Goal: Information Seeking & Learning: Learn about a topic

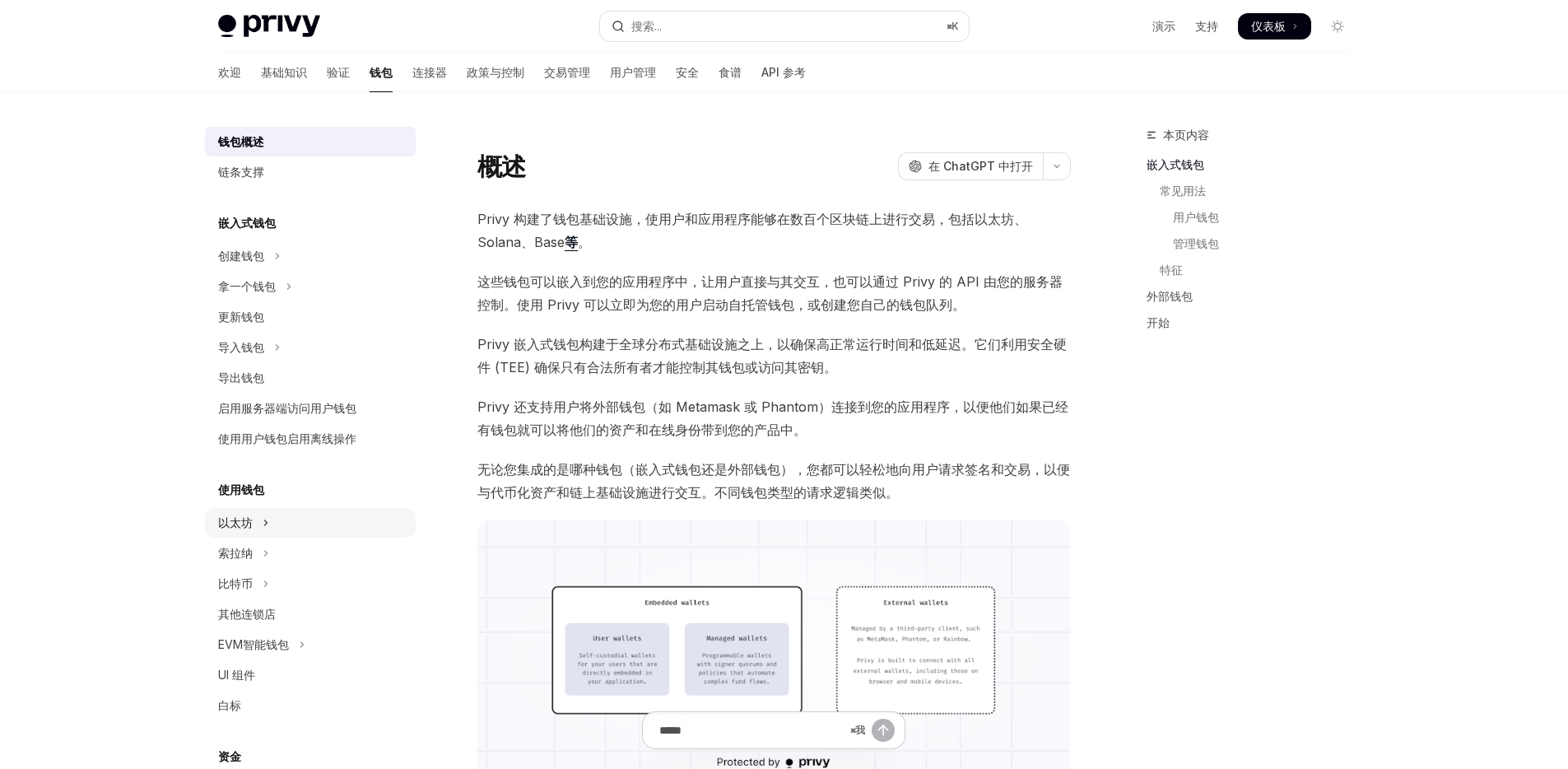
click at [278, 533] on button "以太坊" at bounding box center [311, 523] width 211 height 29
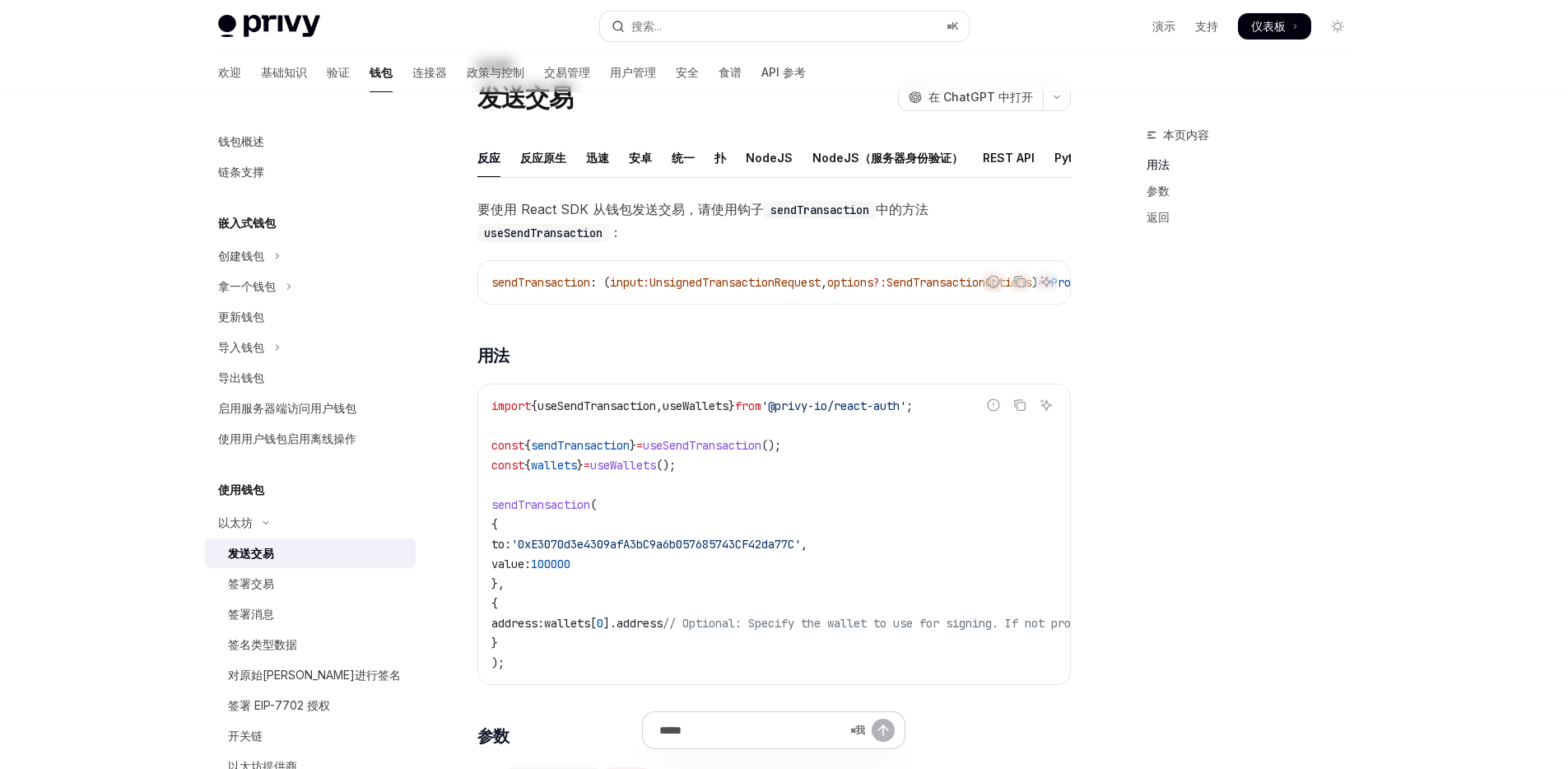
scroll to position [73, 0]
click at [627, 549] on span "'0xE3070d3e4309afA3bC9a6b057685743CF42da77C'" at bounding box center [655, 541] width 290 height 15
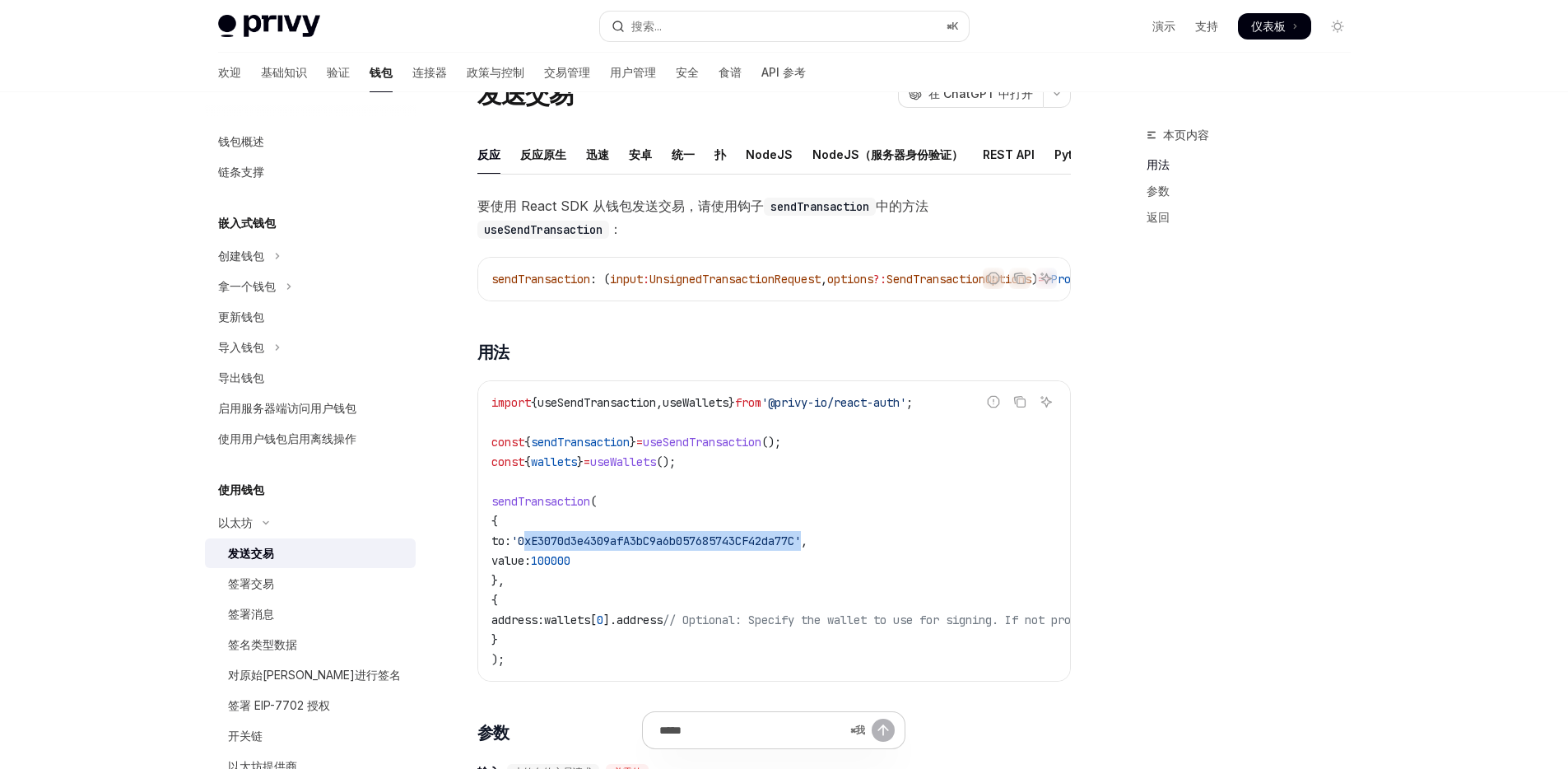
click at [627, 549] on span "'0xE3070d3e4309afA3bC9a6b057685743CF42da77C'" at bounding box center [655, 541] width 290 height 15
click at [570, 568] on span "100000" at bounding box center [550, 561] width 39 height 15
click at [687, 611] on code "import { useSendTransaction , useWallets } from '@privy-io/react-auth' ; const …" at bounding box center [923, 531] width 862 height 276
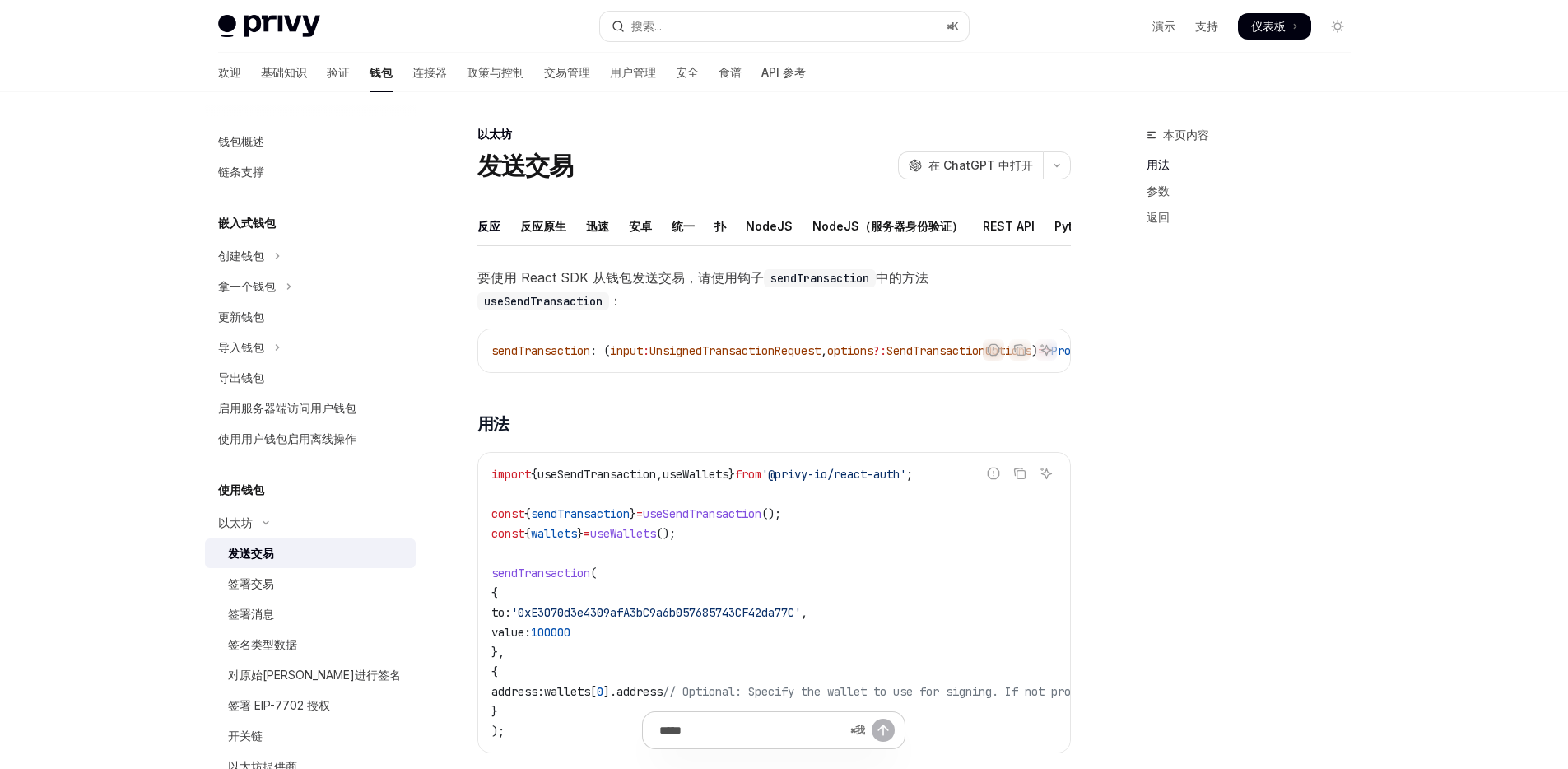
scroll to position [0, 0]
click at [265, 137] on div "钱包概述" at bounding box center [312, 142] width 188 height 20
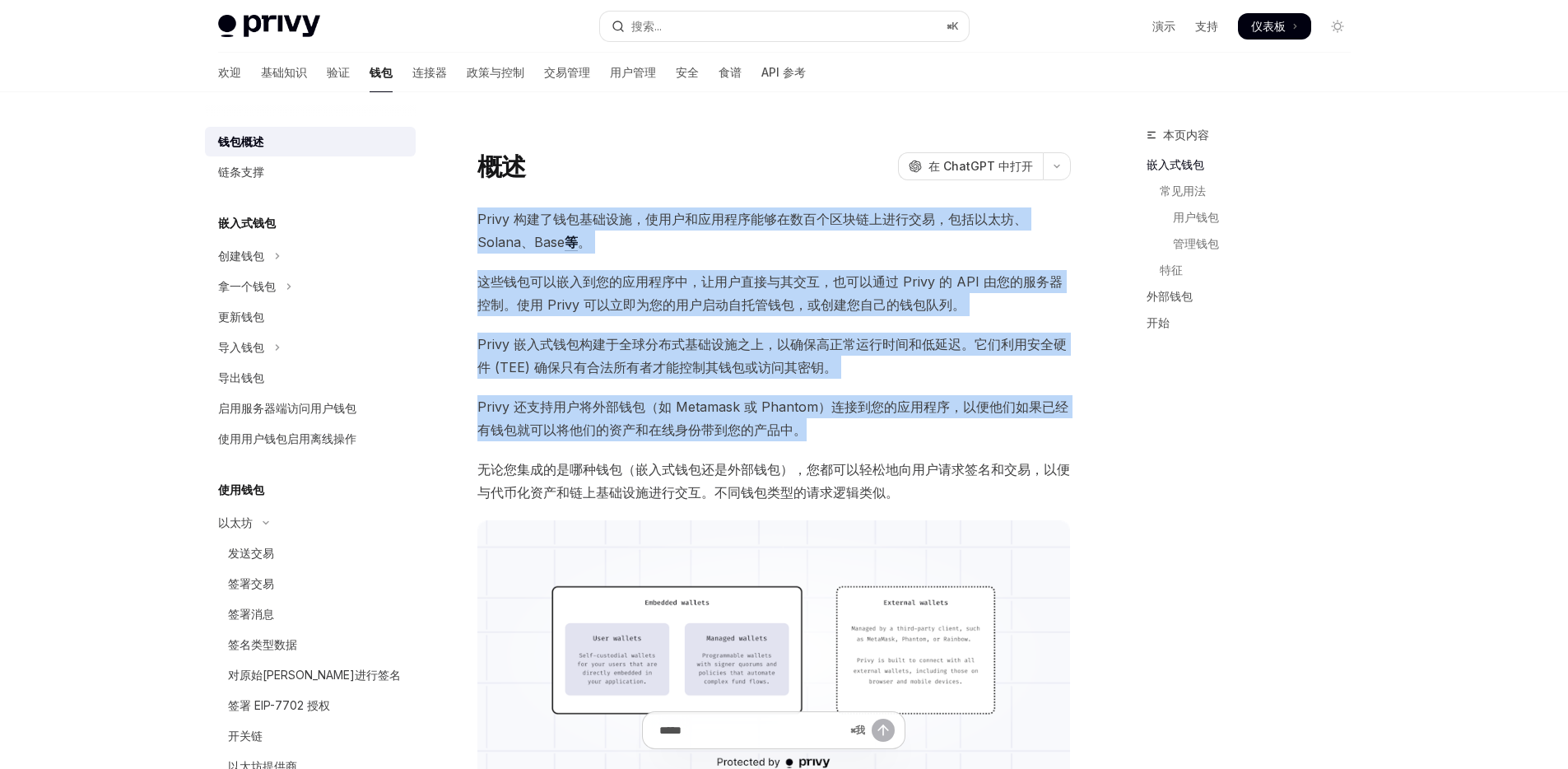
drag, startPoint x: 475, startPoint y: 219, endPoint x: 864, endPoint y: 438, distance: 446.4
click at [863, 438] on span "Privy 还支持用户将外部钱包（如 Metamask 或 Phantom）连接到您的应用程序，以便他们如果已经有钱包就可以将他们的资产和在线身份带到您的产品…" at bounding box center [774, 418] width 594 height 46
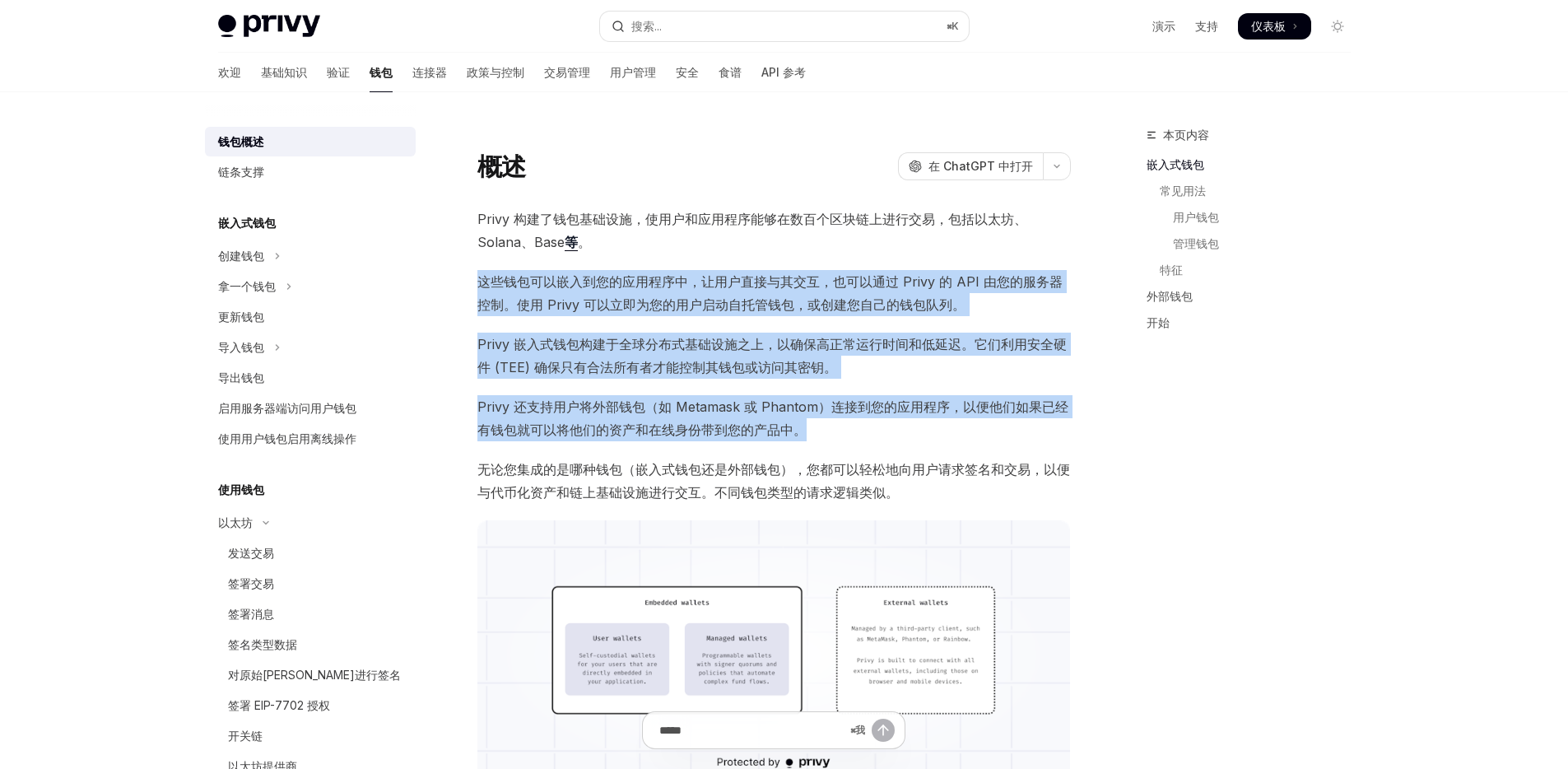
drag, startPoint x: 689, startPoint y: 414, endPoint x: 471, endPoint y: 279, distance: 256.4
drag, startPoint x: 471, startPoint y: 279, endPoint x: 862, endPoint y: 436, distance: 421.3
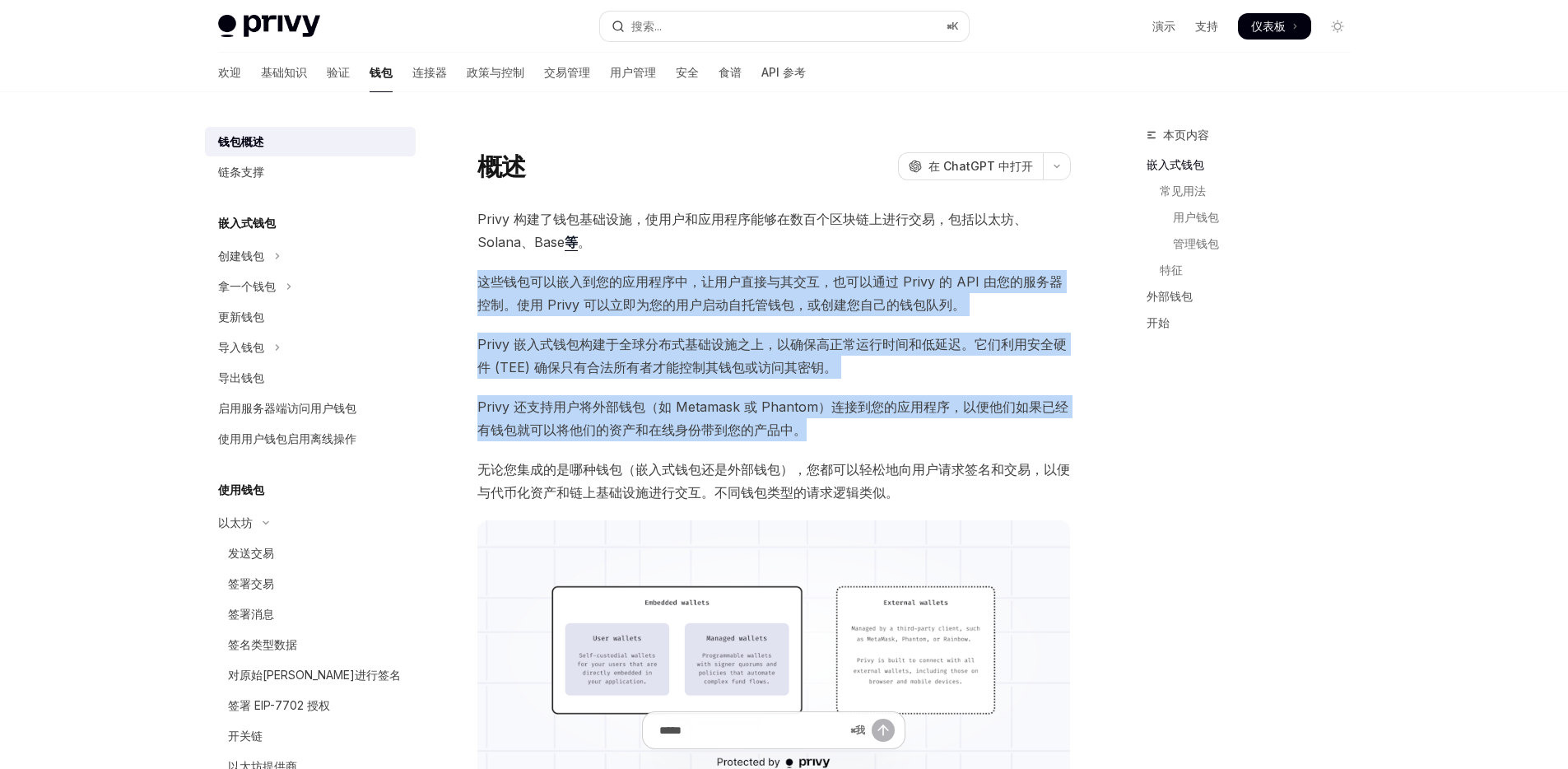
click at [862, 436] on span "Privy 还支持用户将外部钱包（如 Metamask 或 Phantom）连接到您的应用程序，以便他们如果已经有钱包就可以将他们的资产和在线身份带到您的产品…" at bounding box center [774, 418] width 594 height 46
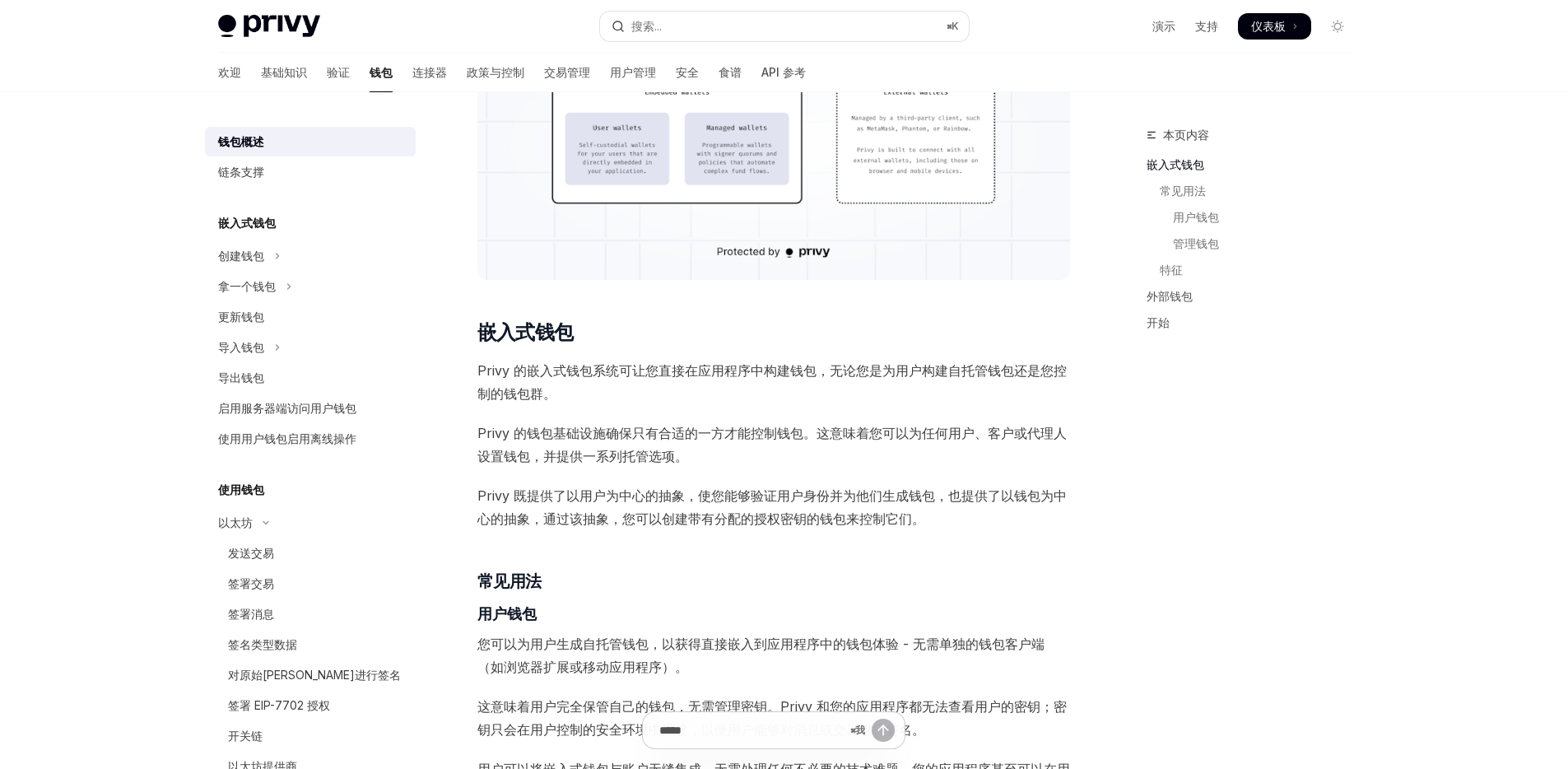
scroll to position [1024, 0]
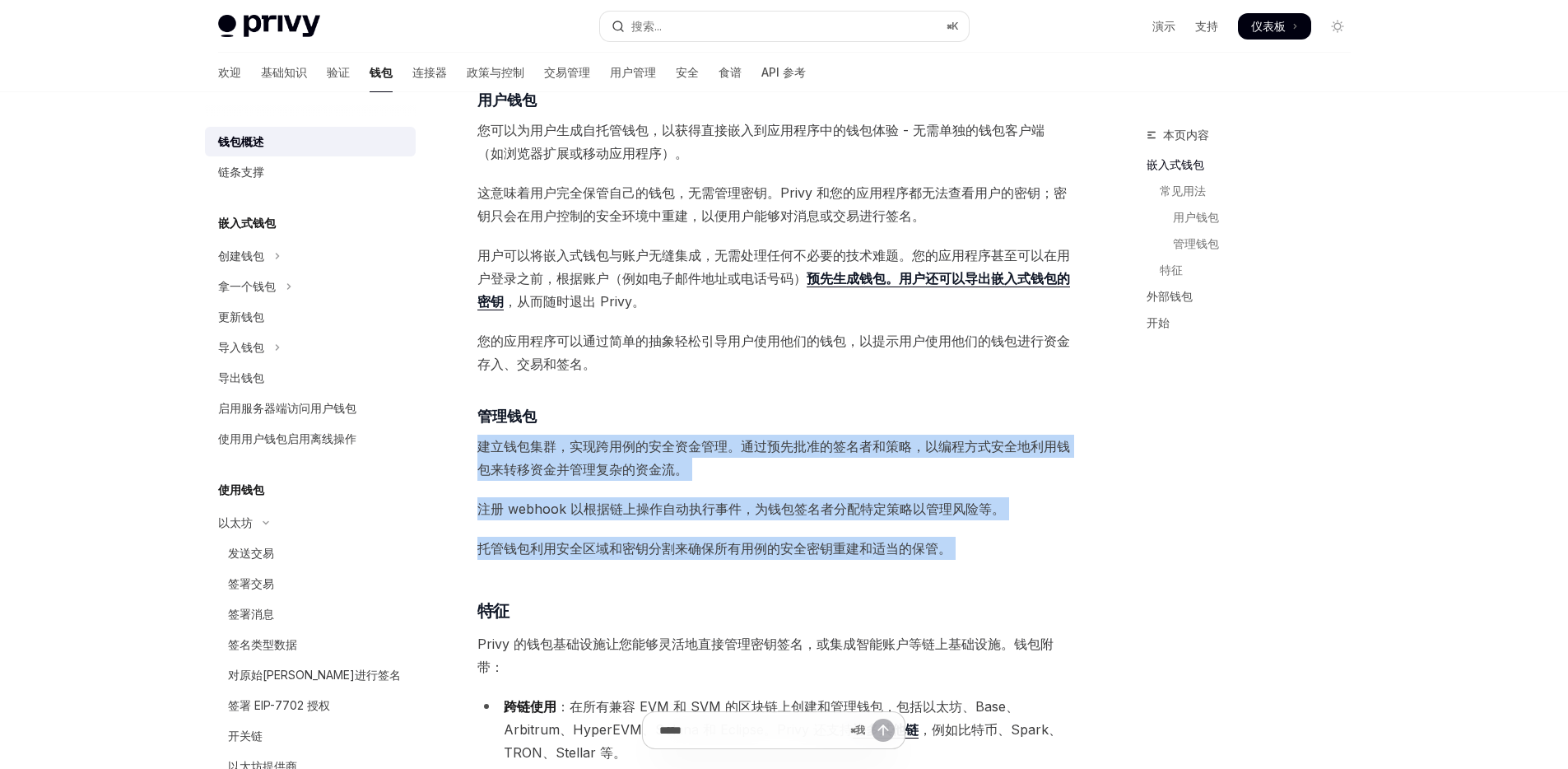
drag, startPoint x: 479, startPoint y: 446, endPoint x: 1000, endPoint y: 570, distance: 535.6
click at [1000, 570] on div "Privy 构建了钱包基础设施，使用户和应用程序能够在数百个区块链上进行交易，包括以太坊、Solana、Base 等 。 这些钱包可以嵌入到您的应用程序中，让…" at bounding box center [774, 385] width 594 height 2405
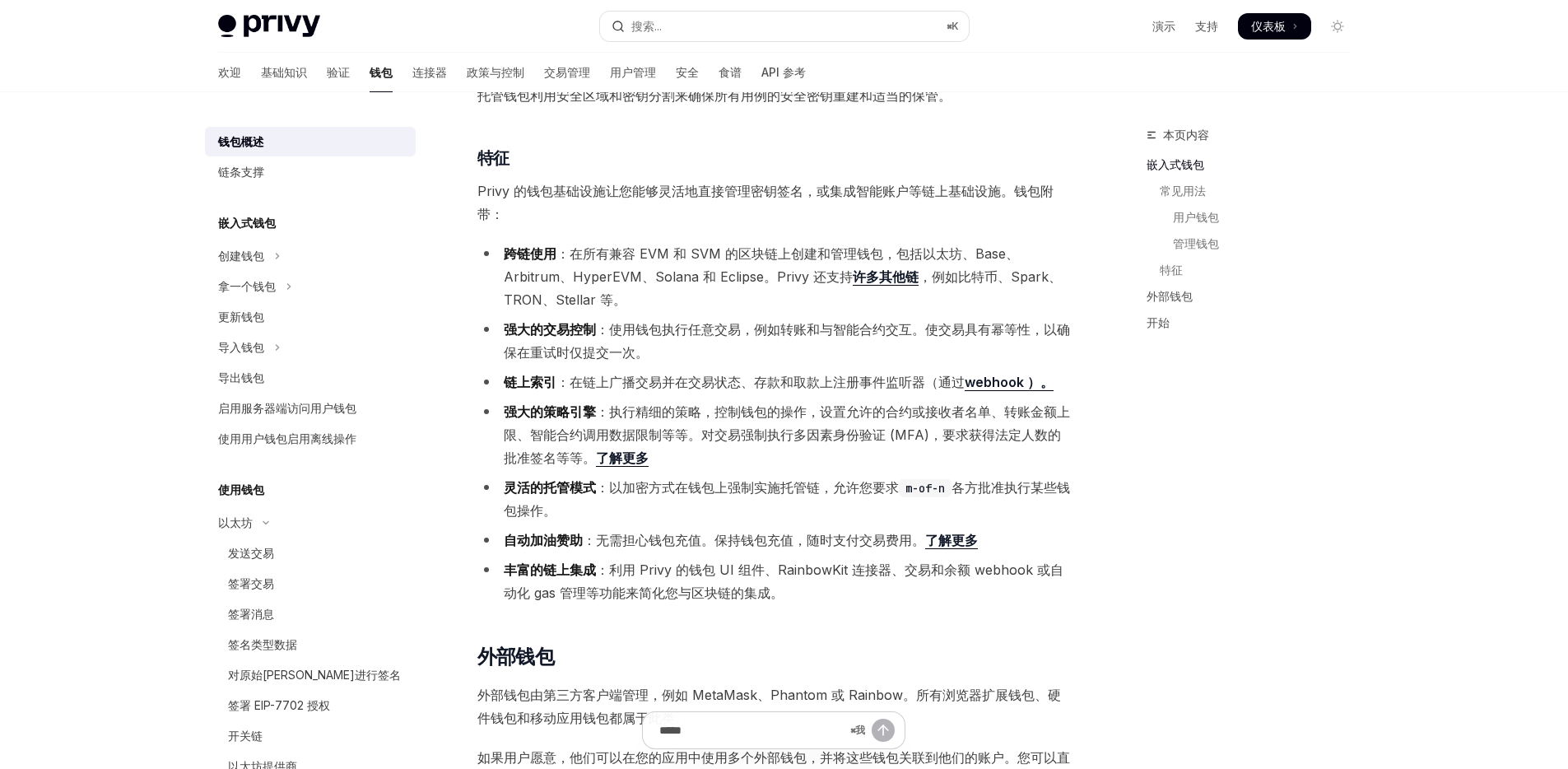
scroll to position [1479, 0]
click at [652, 274] on font "：在所有兼容 EVM 和 SVM 的区块链上创建和管理钱包，包括以太坊、Base、Arbitrum、HyperEVM、Solana 和 Eclipse。Pri…" at bounding box center [761, 263] width 515 height 39
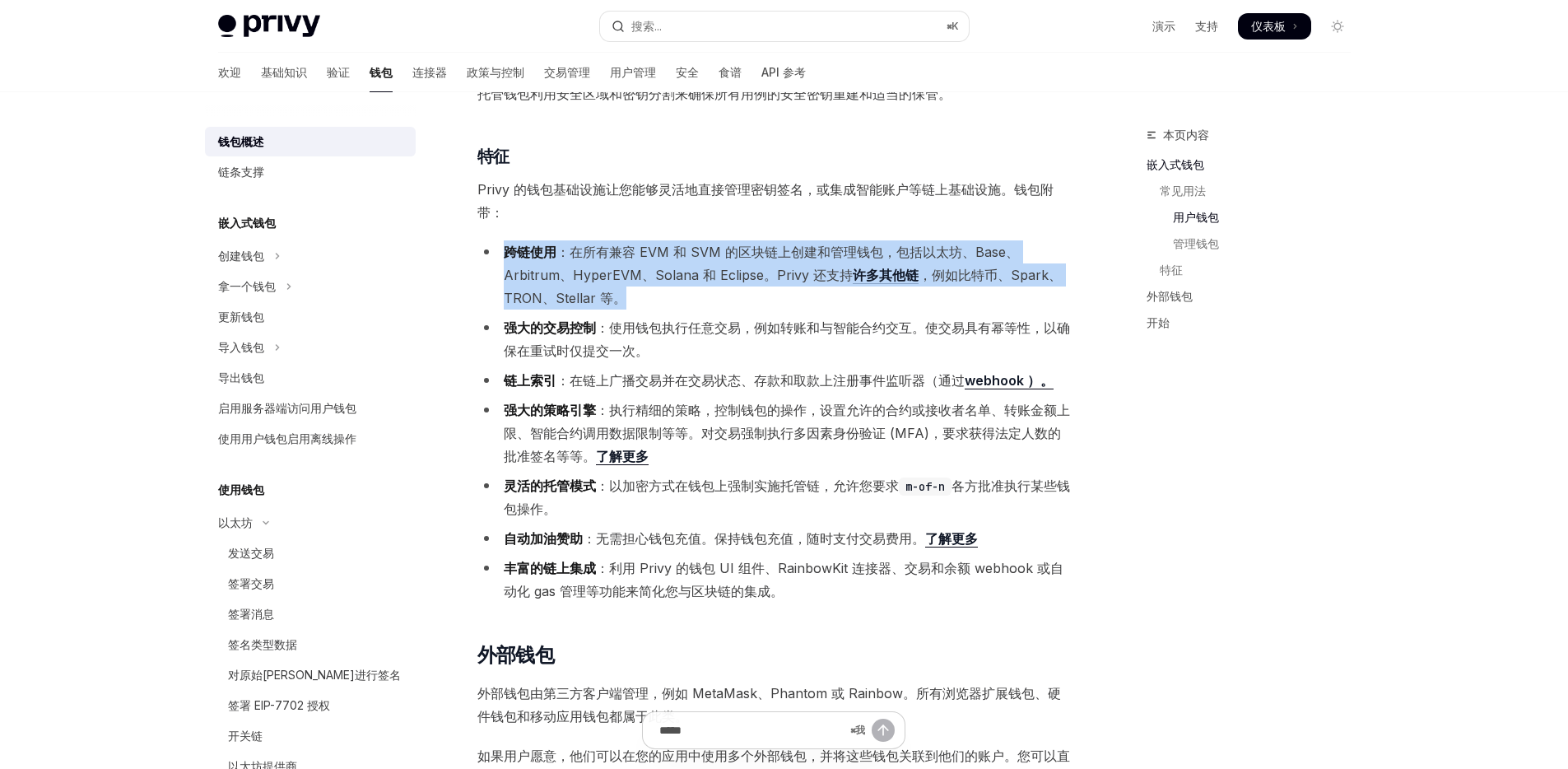
click at [652, 274] on font "：在所有兼容 EVM 和 SVM 的区块链上创建和管理钱包，包括以太坊、Base、Arbitrum、HyperEVM、Solana 和 Eclipse。Pri…" at bounding box center [761, 263] width 515 height 39
click at [652, 264] on li "跨链使用 ：在所有兼容 EVM 和 SVM 的区块链上创建和管理钱包，包括以太坊、Base、Arbitrum、HyperEVM、Solana 和 Eclips…" at bounding box center [774, 275] width 594 height 70
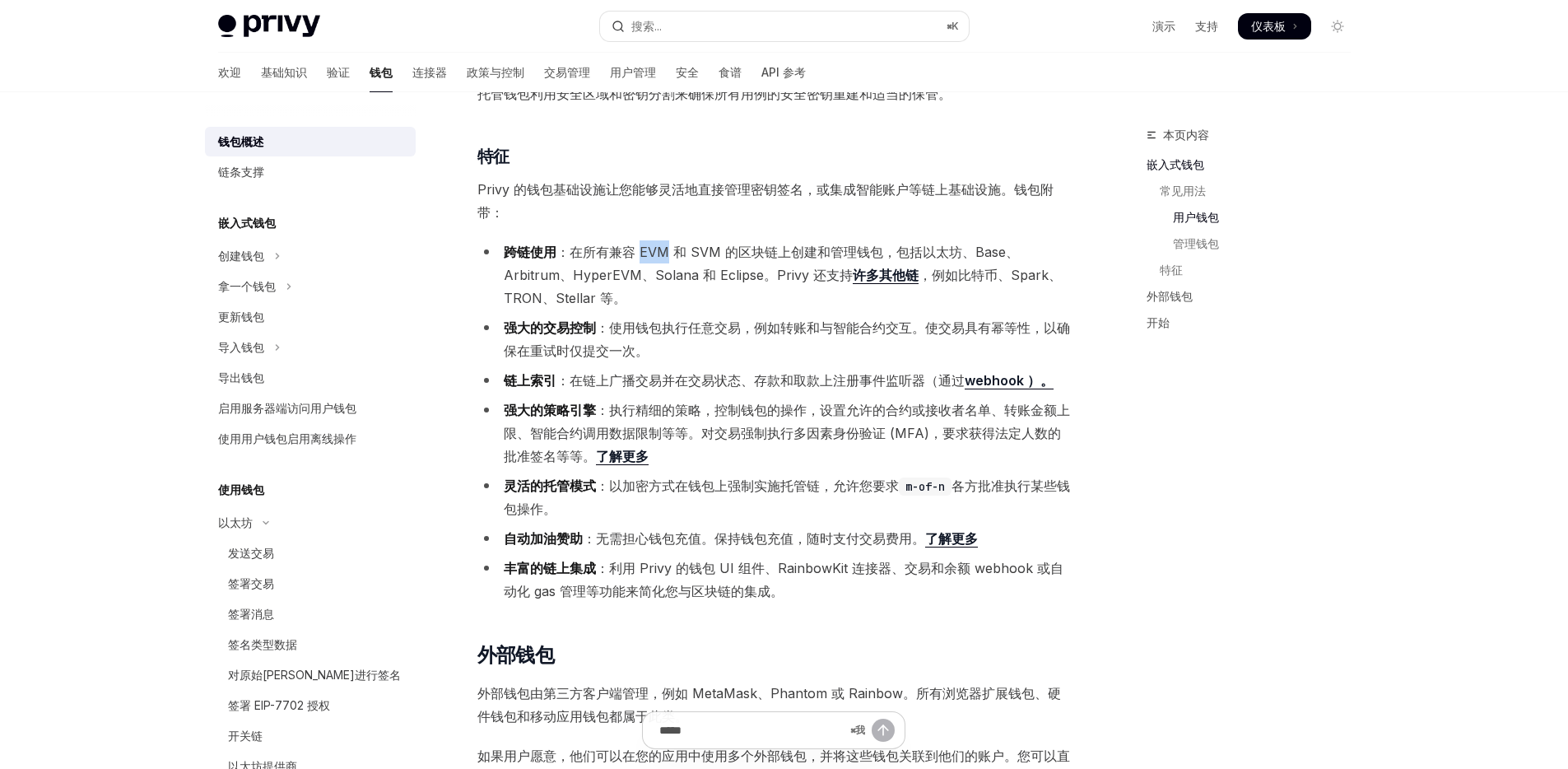
click at [652, 264] on li "跨链使用 ：在所有兼容 EVM 和 SVM 的区块链上创建和管理钱包，包括以太坊、Base、Arbitrum、HyperEVM、Solana 和 Eclips…" at bounding box center [774, 275] width 594 height 70
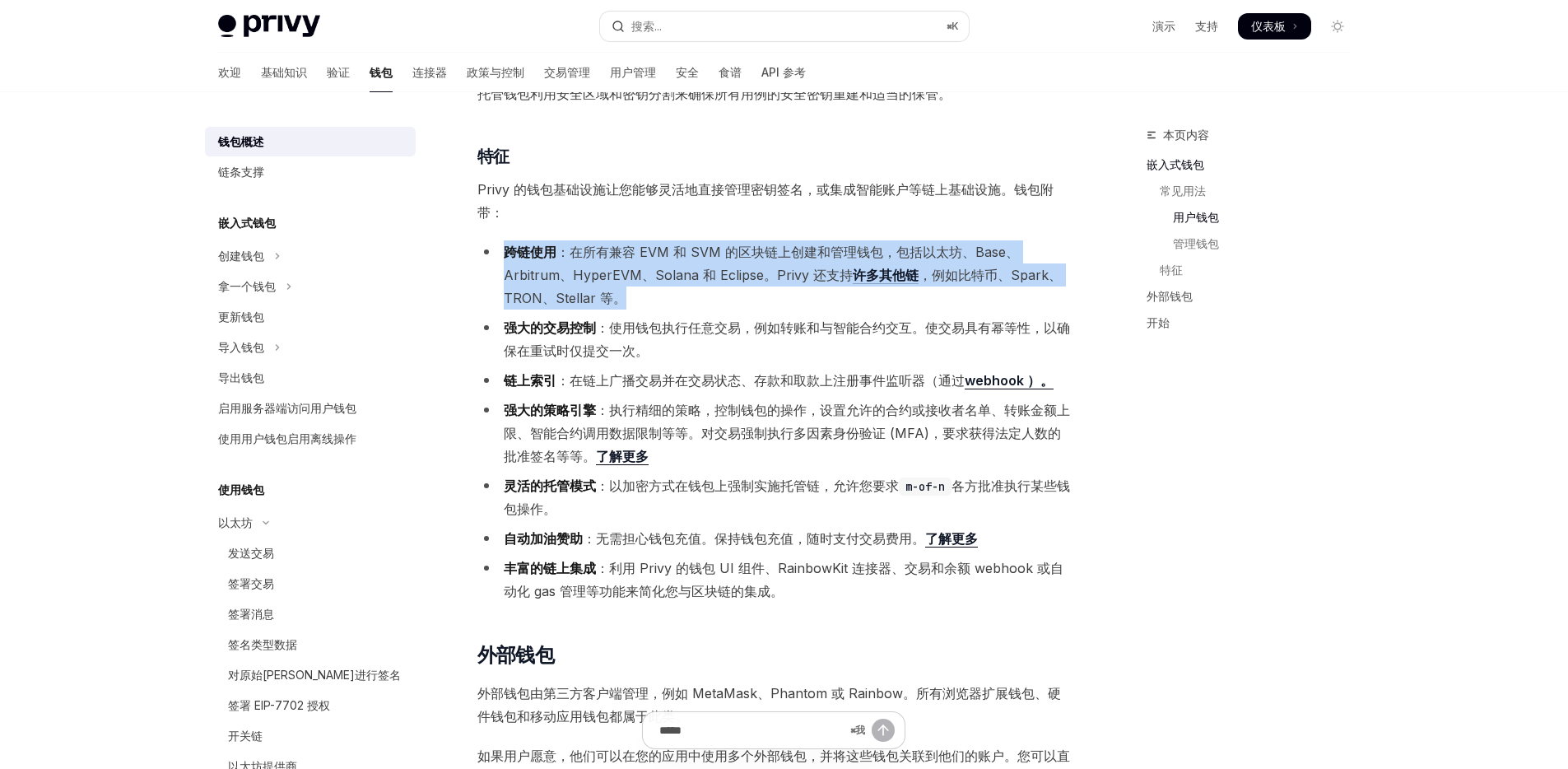
click at [652, 264] on li "跨链使用 ：在所有兼容 EVM 和 SVM 的区块链上创建和管理钱包，包括以太坊、Base、Arbitrum、HyperEVM、Solana 和 Eclips…" at bounding box center [774, 275] width 594 height 70
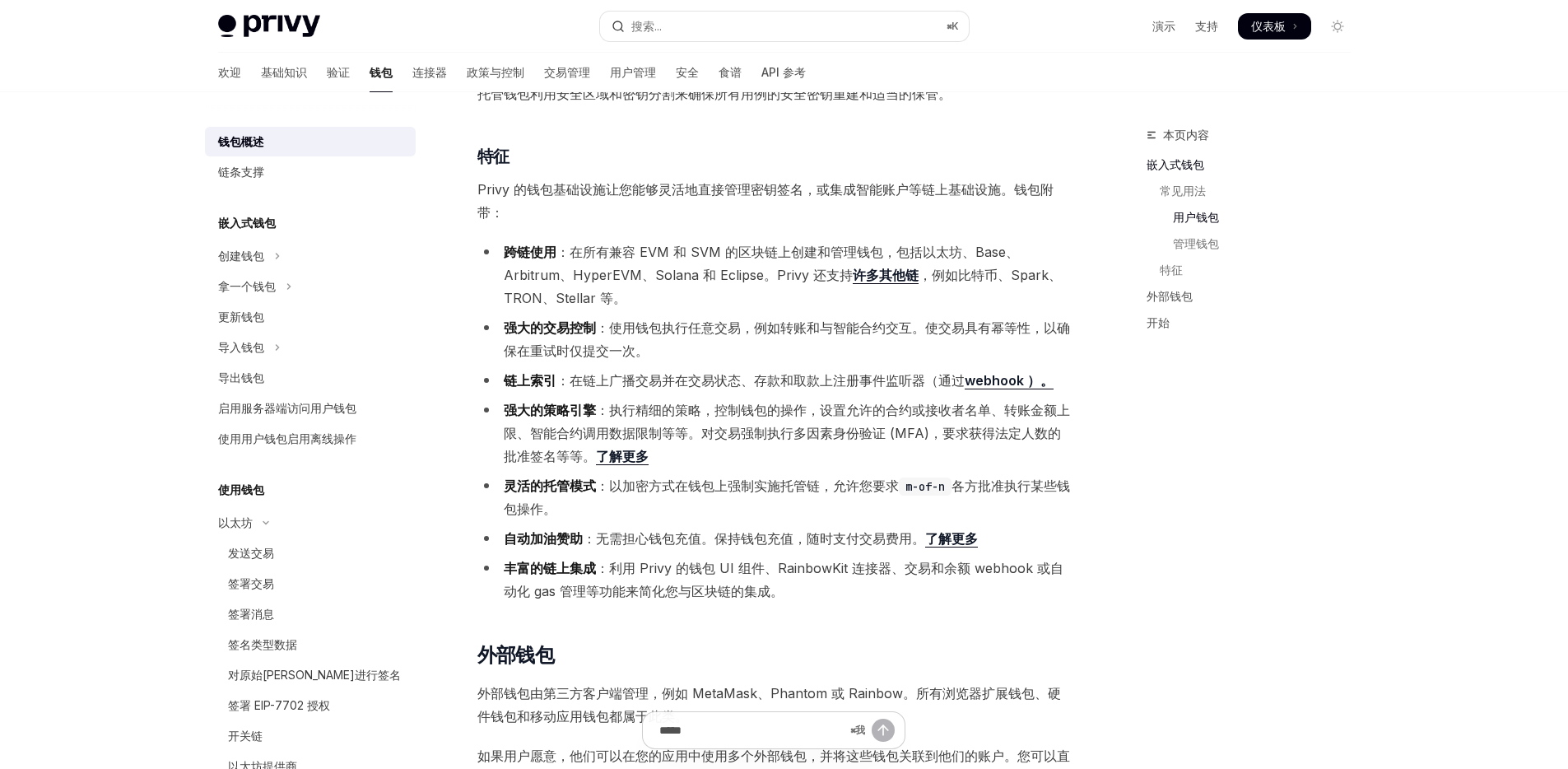
click at [670, 343] on li "强大的交易控制 ：使用钱包执行任意交易，例如转账和与智能合约交互。使交易具有幂等性，以确保在重试时仅提交一次。" at bounding box center [774, 339] width 594 height 46
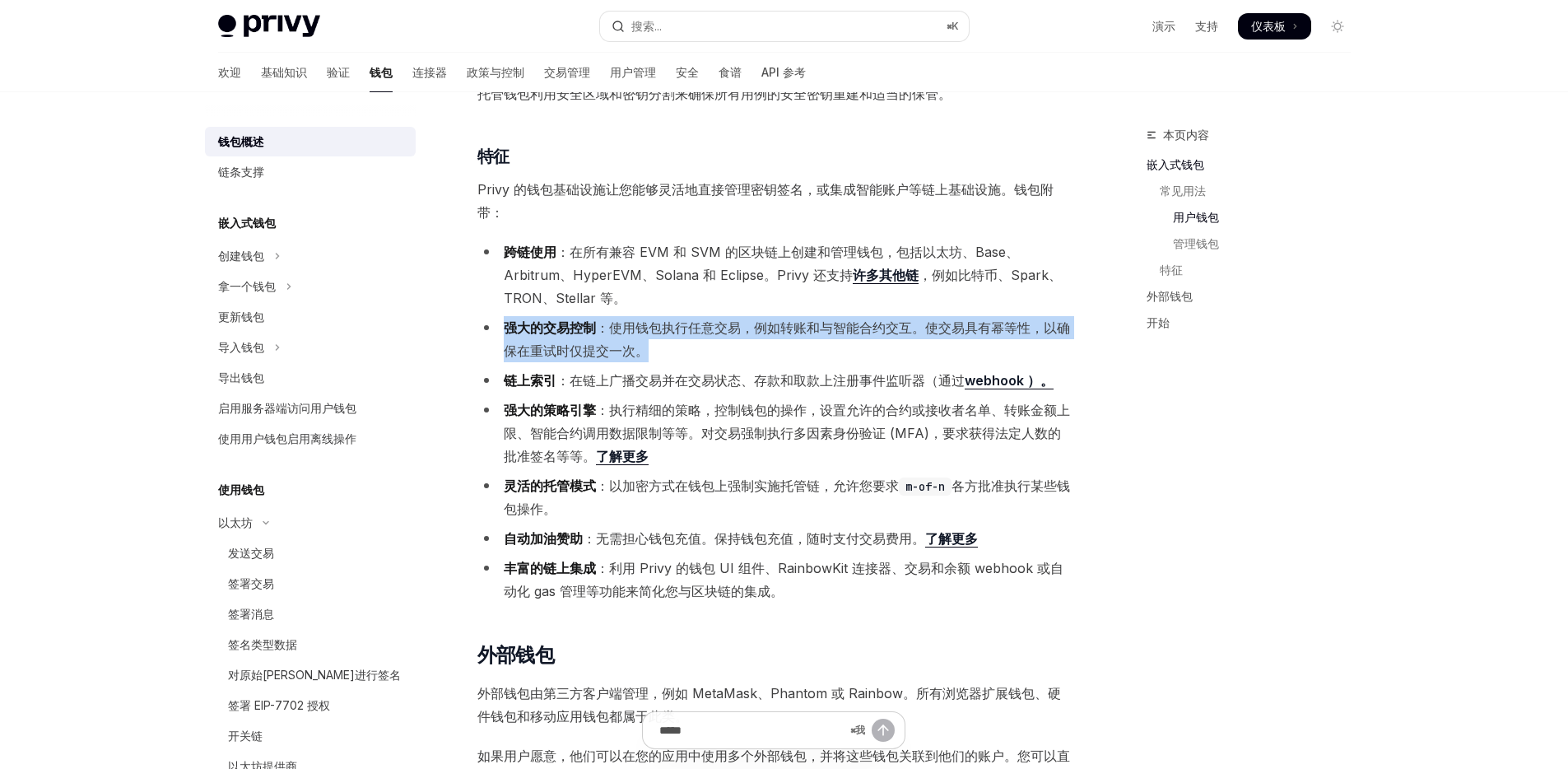
click at [670, 343] on li "强大的交易控制 ：使用钱包执行任意交易，例如转账和与智能合约交互。使交易具有幂等性，以确保在重试时仅提交一次。" at bounding box center [774, 339] width 594 height 46
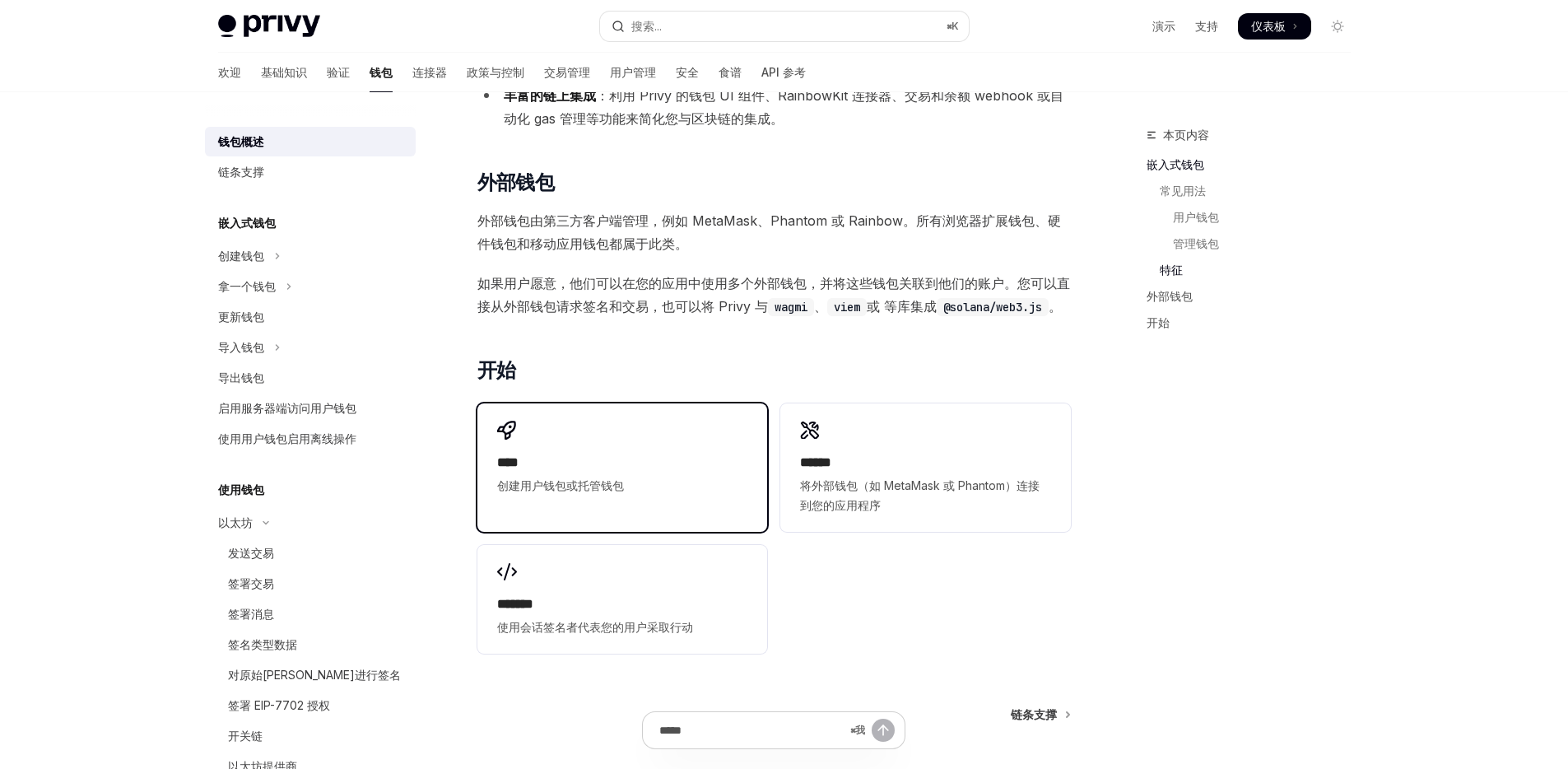
scroll to position [2109, 0]
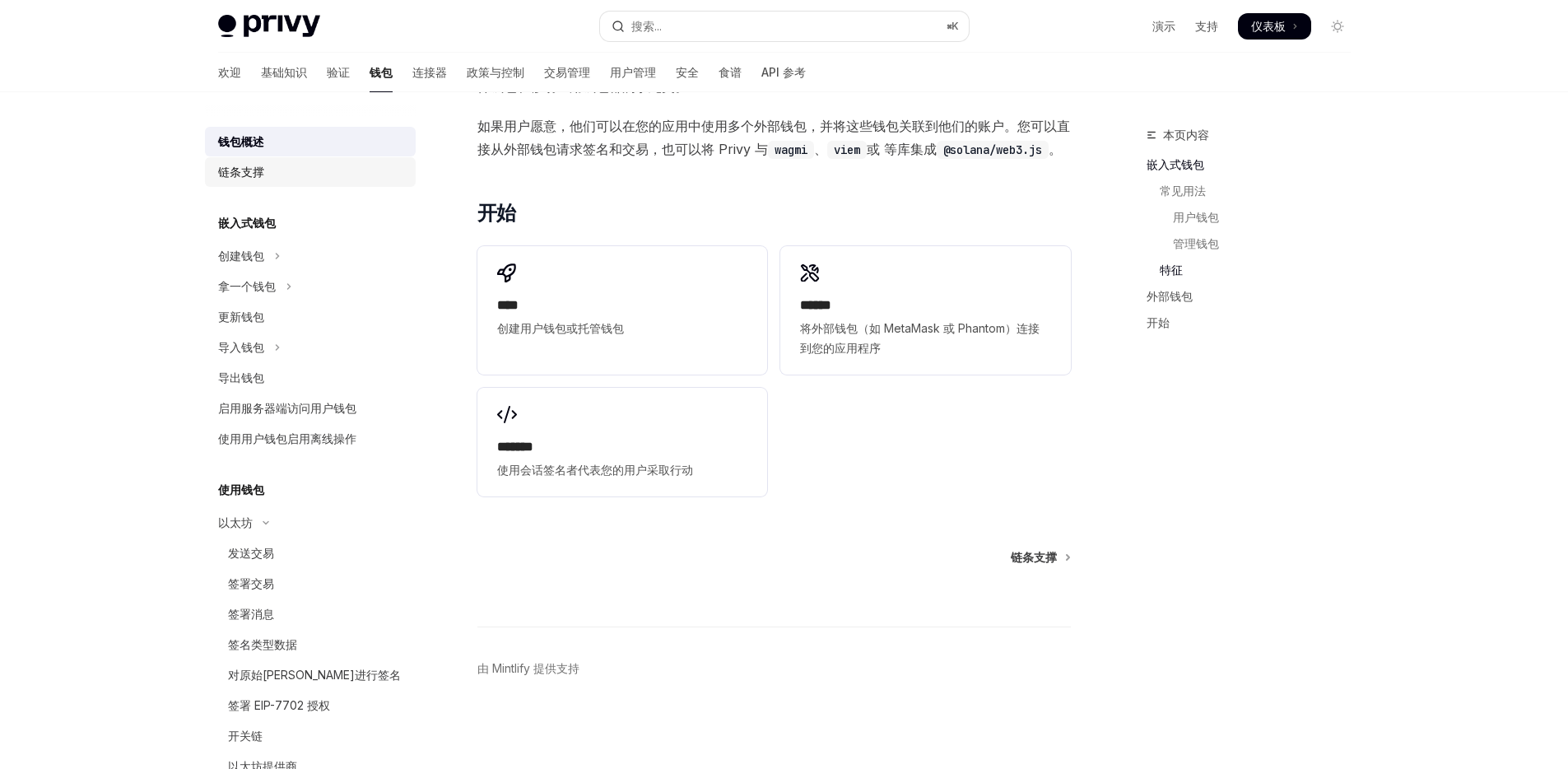
click at [280, 177] on div "链条支撑" at bounding box center [312, 173] width 188 height 20
type textarea "*"
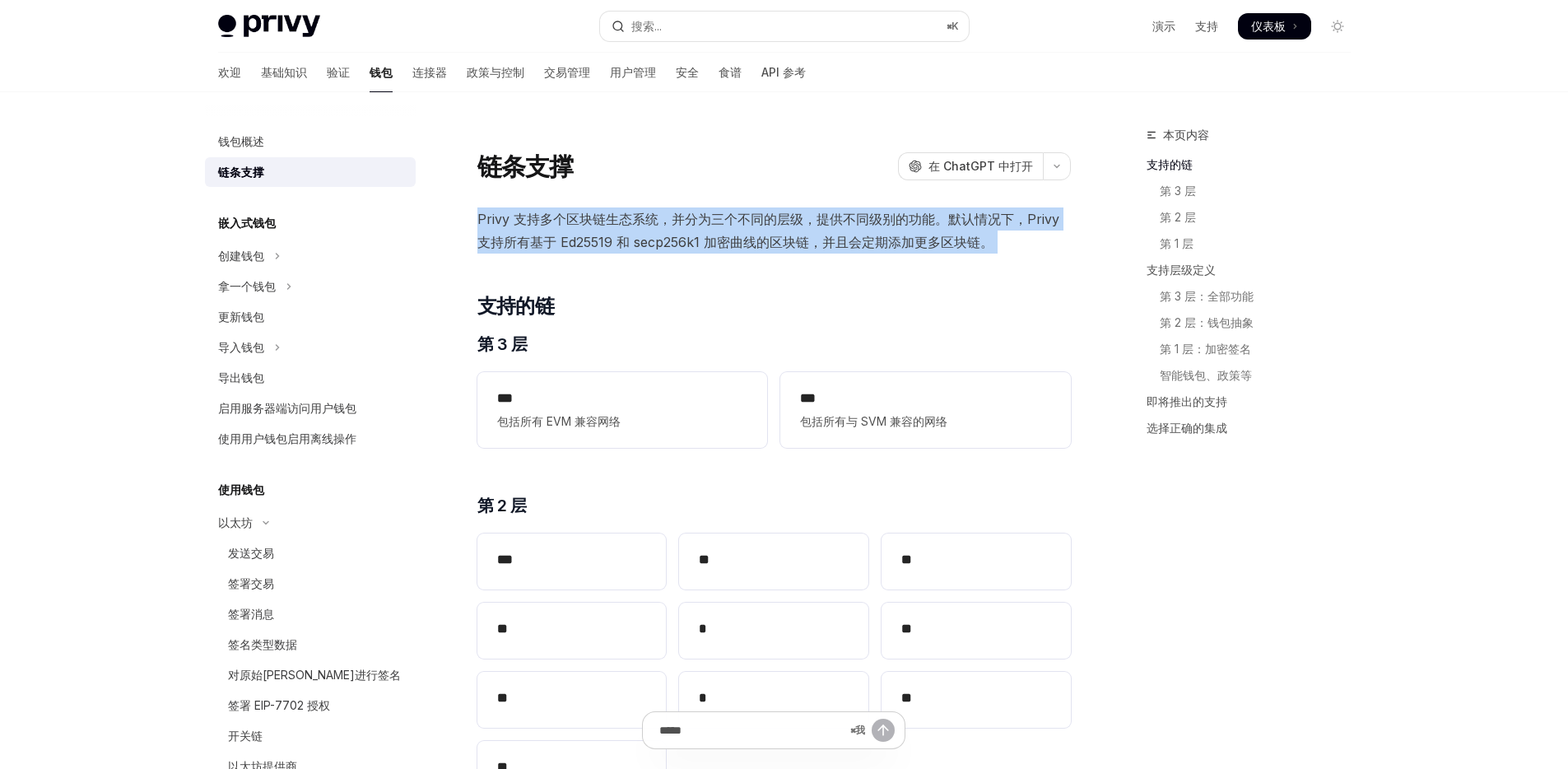
drag, startPoint x: 1035, startPoint y: 275, endPoint x: 460, endPoint y: 204, distance: 579.4
drag, startPoint x: 460, startPoint y: 204, endPoint x: 1017, endPoint y: 288, distance: 563.3
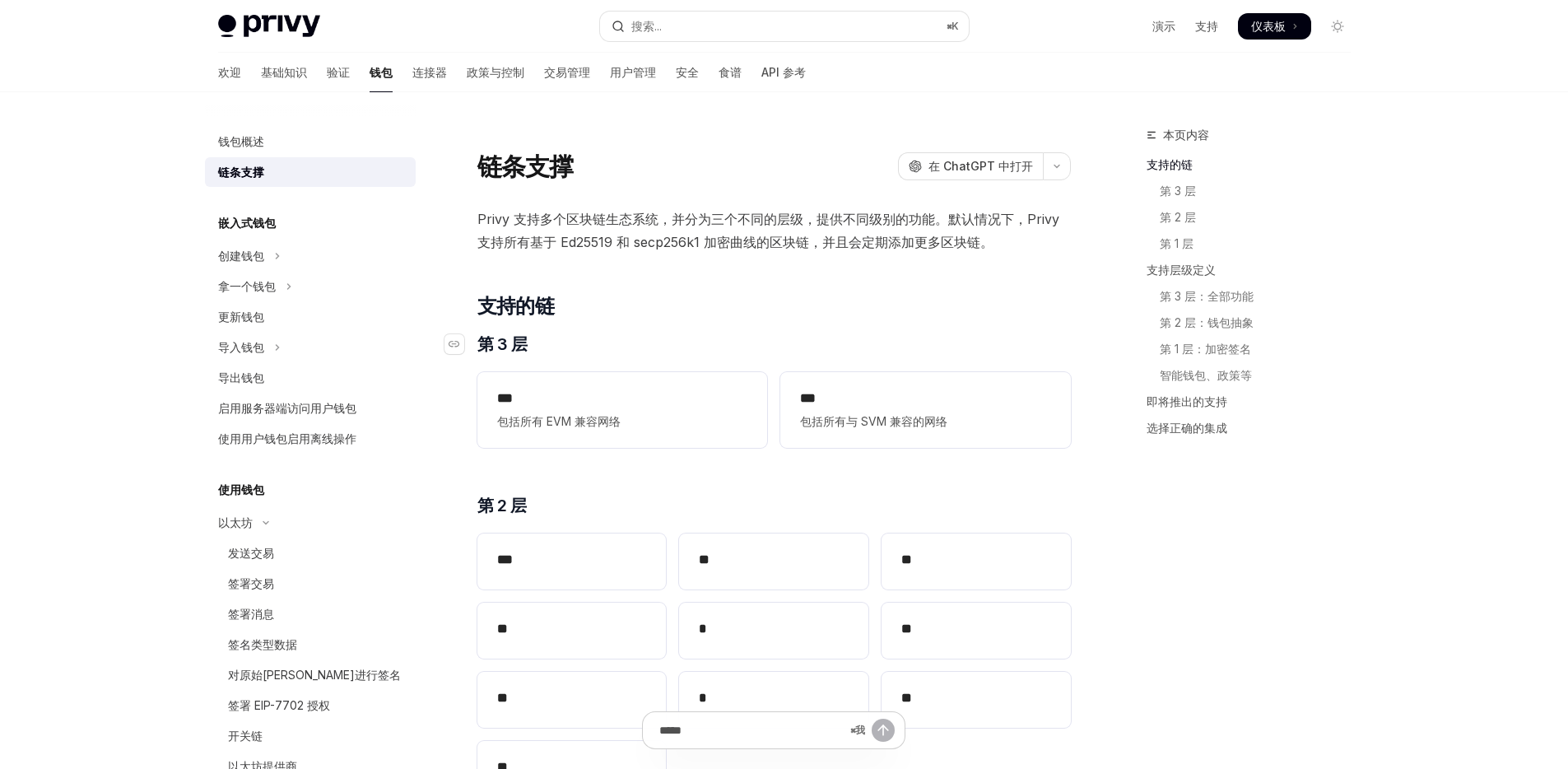
click at [999, 338] on h3 "​ 第 3 层" at bounding box center [774, 344] width 594 height 23
